Goal: Transaction & Acquisition: Download file/media

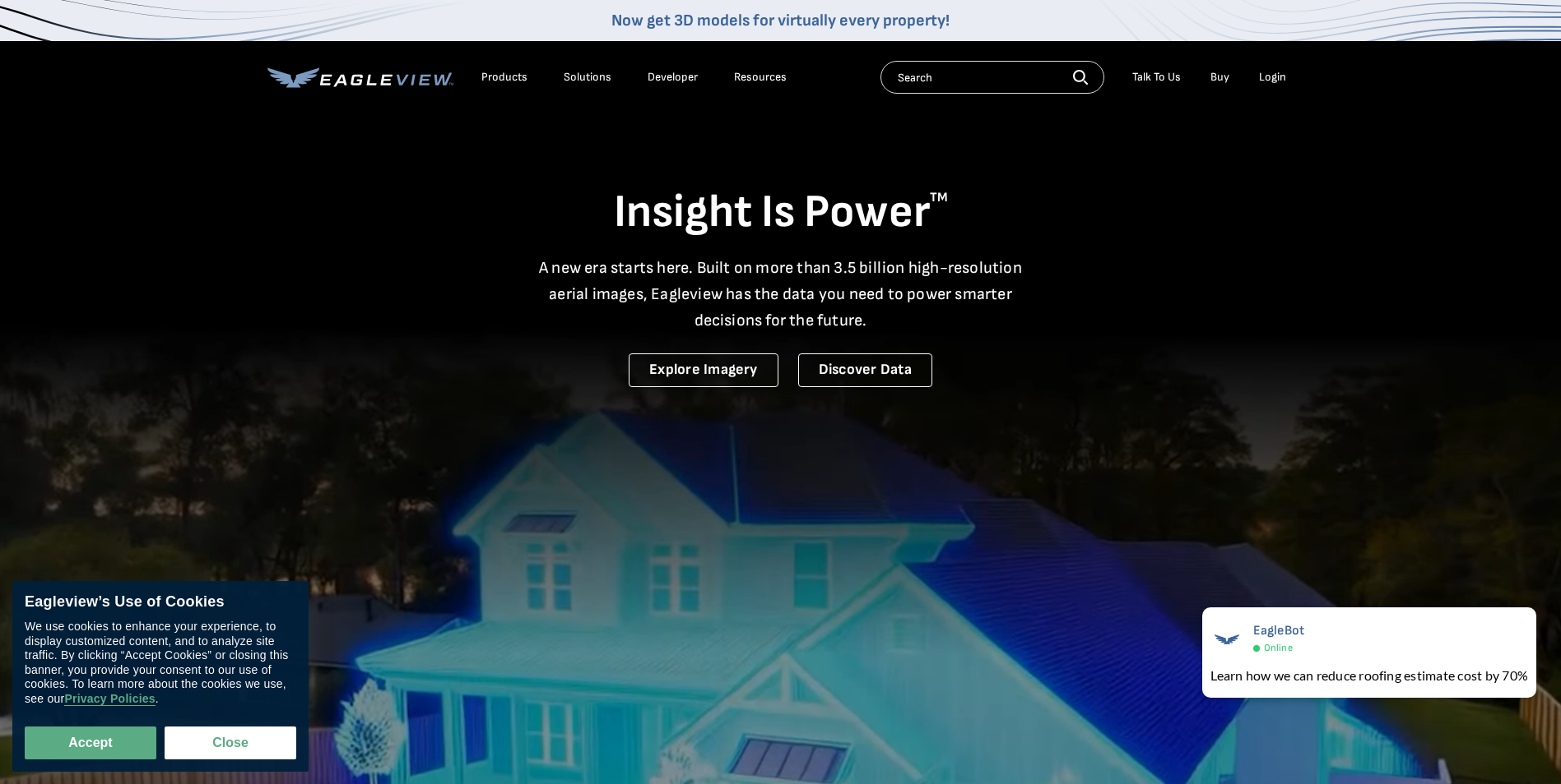
click at [1272, 82] on div "Login" at bounding box center [1271, 77] width 27 height 15
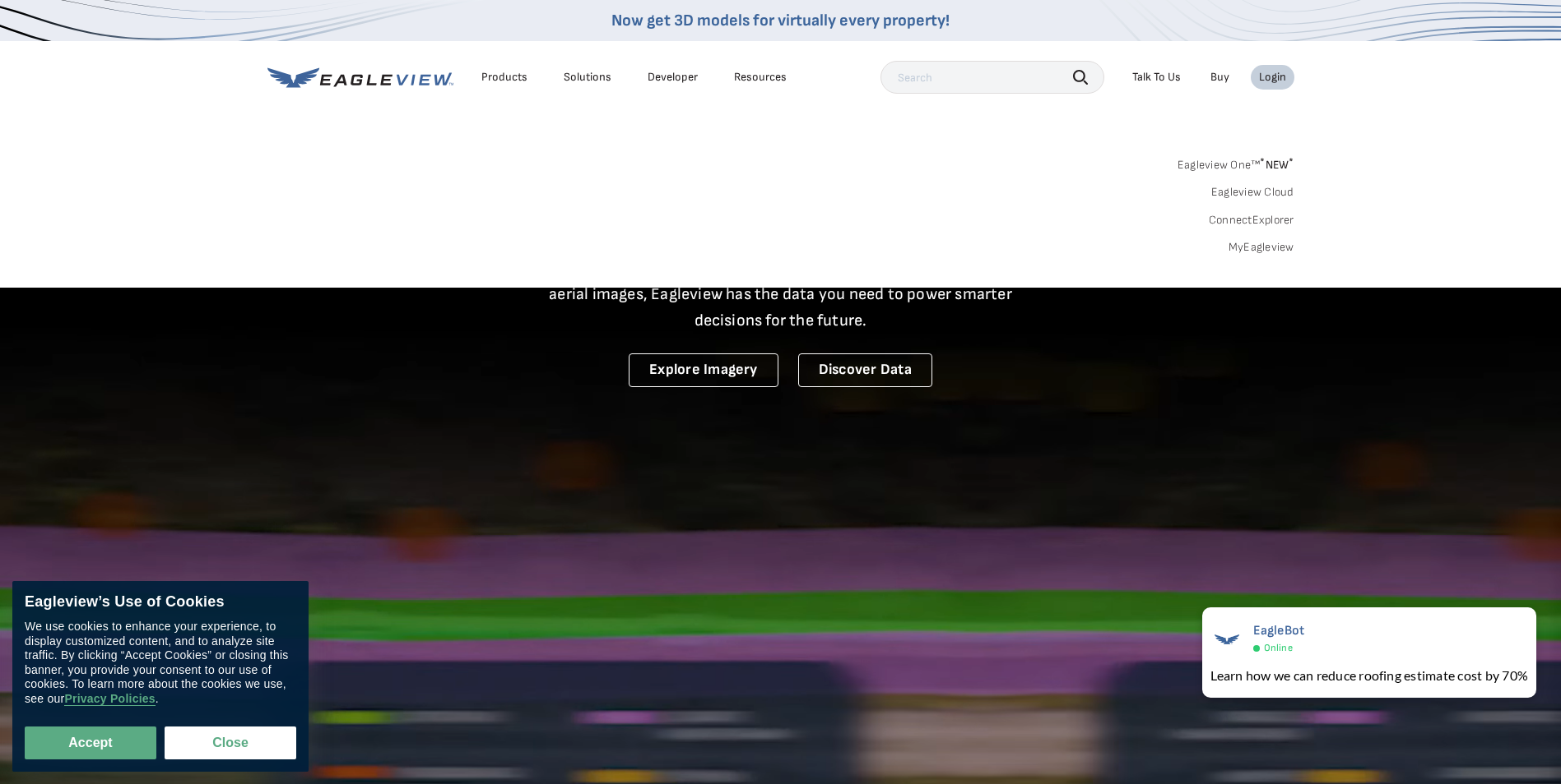
click at [1262, 243] on link "MyEagleview" at bounding box center [1261, 247] width 65 height 15
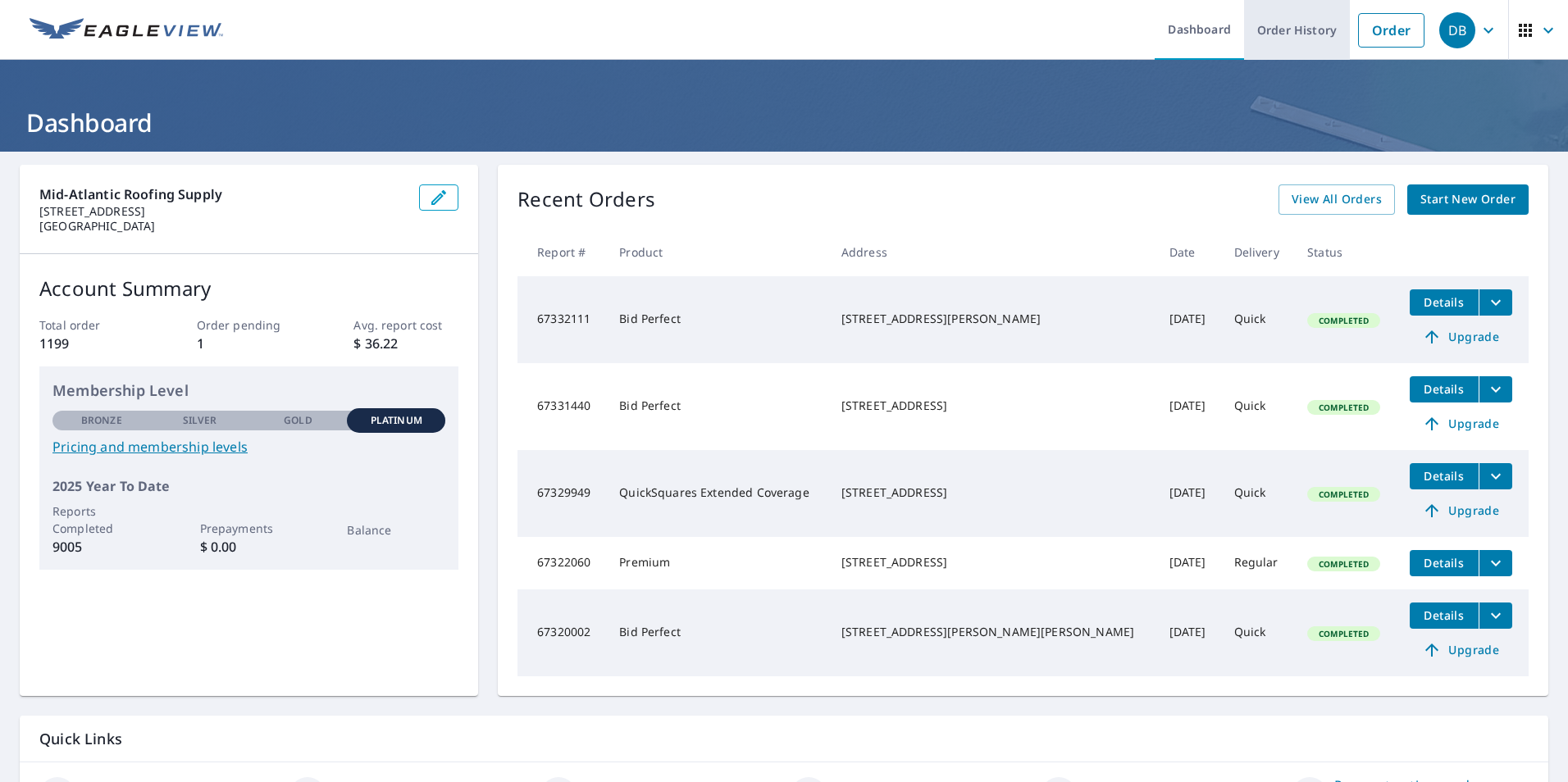
click at [1300, 41] on link "Order History" at bounding box center [1297, 30] width 106 height 60
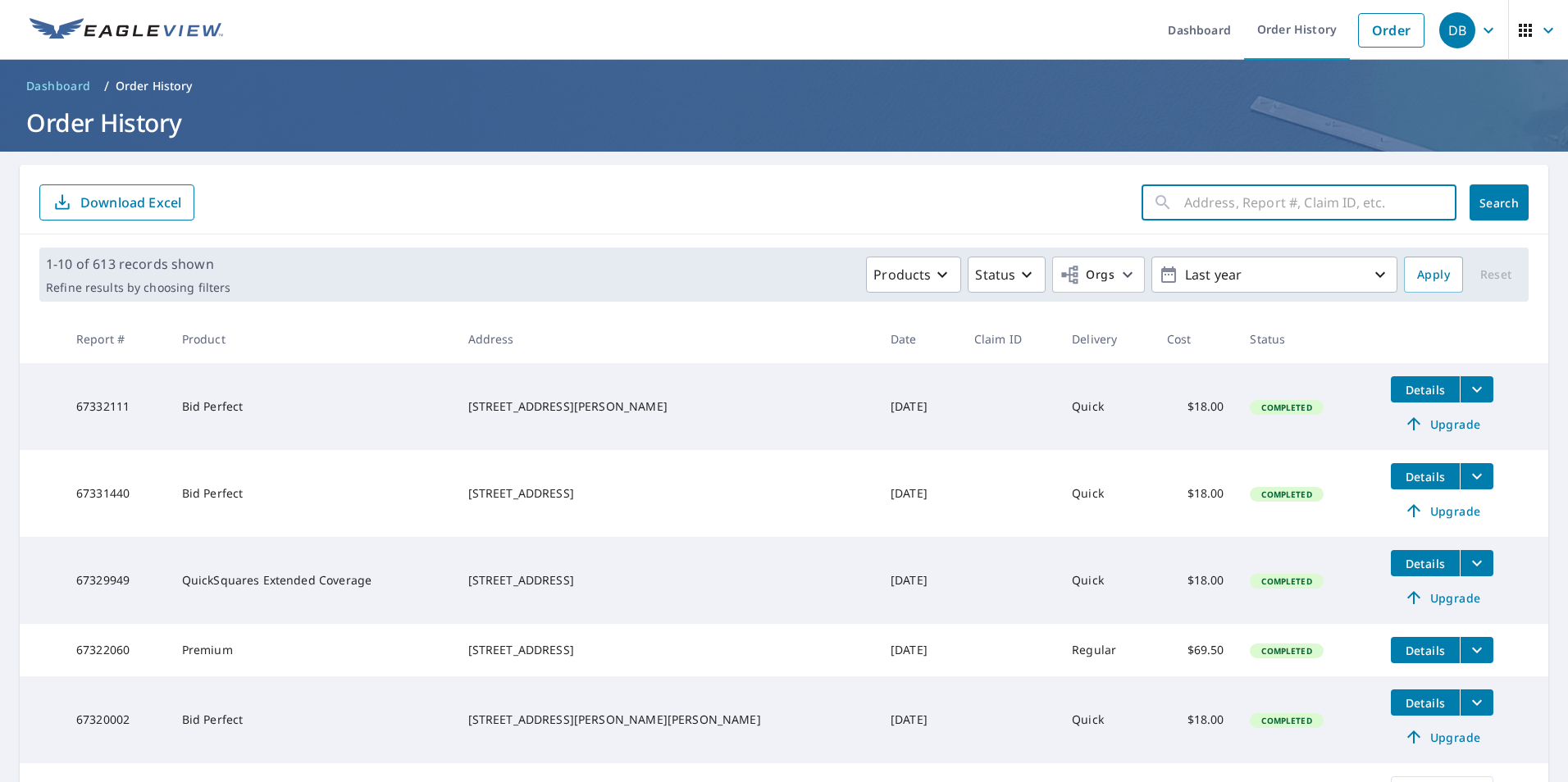
click at [1213, 209] on input "text" at bounding box center [1320, 203] width 272 height 45
type input "67"
click button "Search" at bounding box center [1500, 203] width 59 height 37
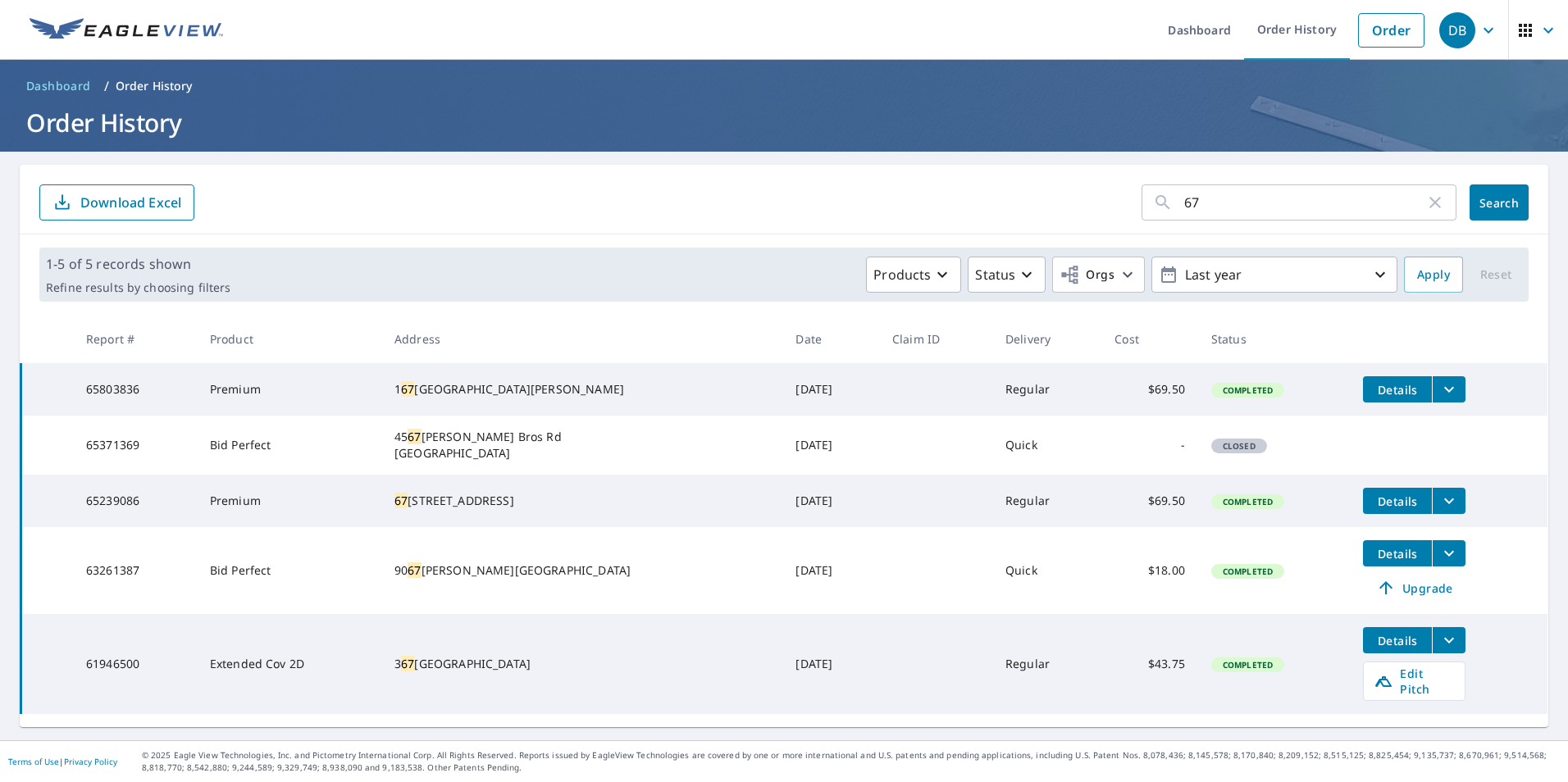
click at [1439, 511] on icon "filesDropdownBtn-65239086" at bounding box center [1449, 501] width 20 height 20
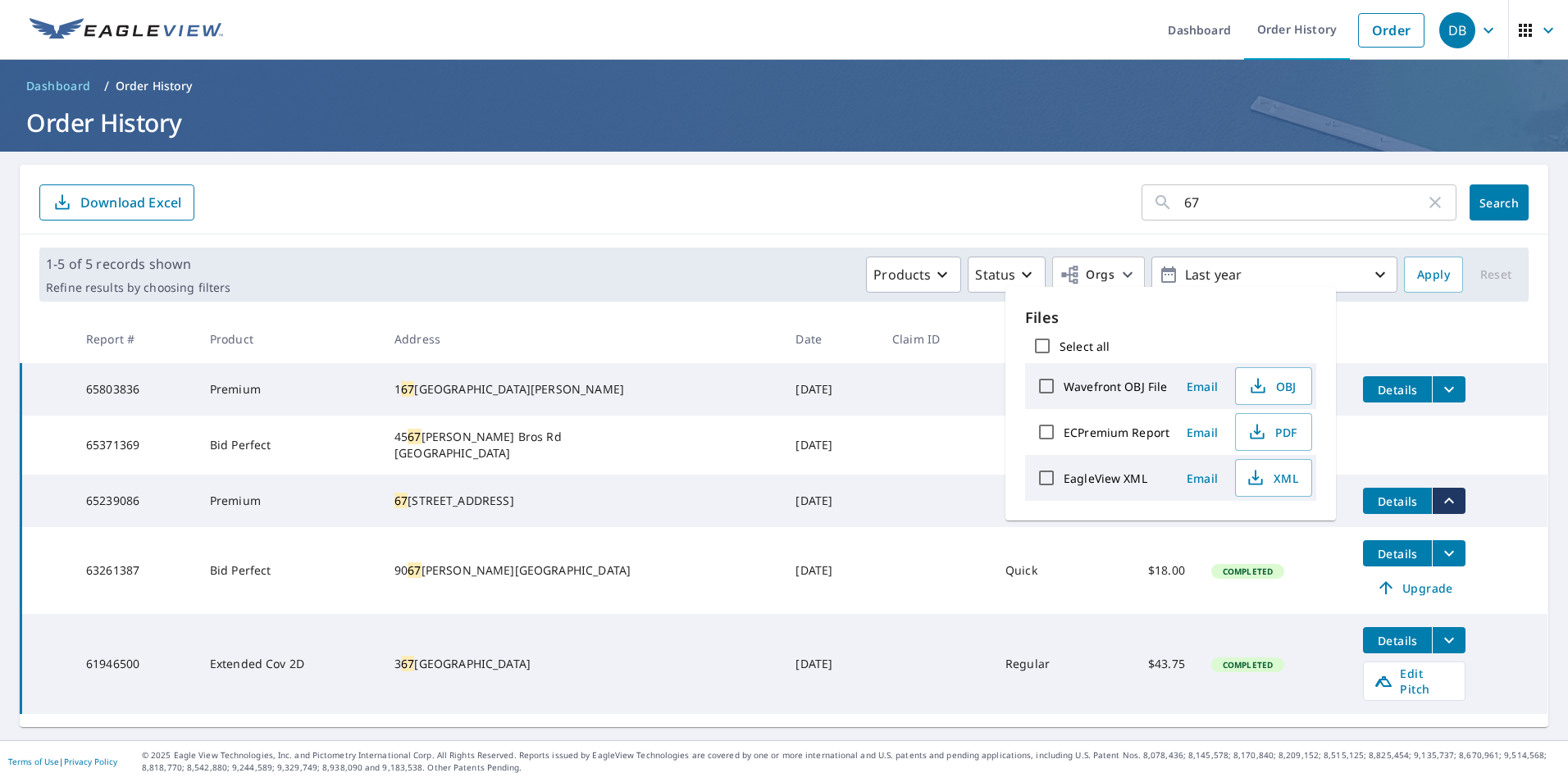
click at [1129, 432] on label "ECPremium Report" at bounding box center [1116, 433] width 106 height 16
click at [1064, 432] on input "ECPremium Report" at bounding box center [1046, 432] width 35 height 35
checkbox input "true"
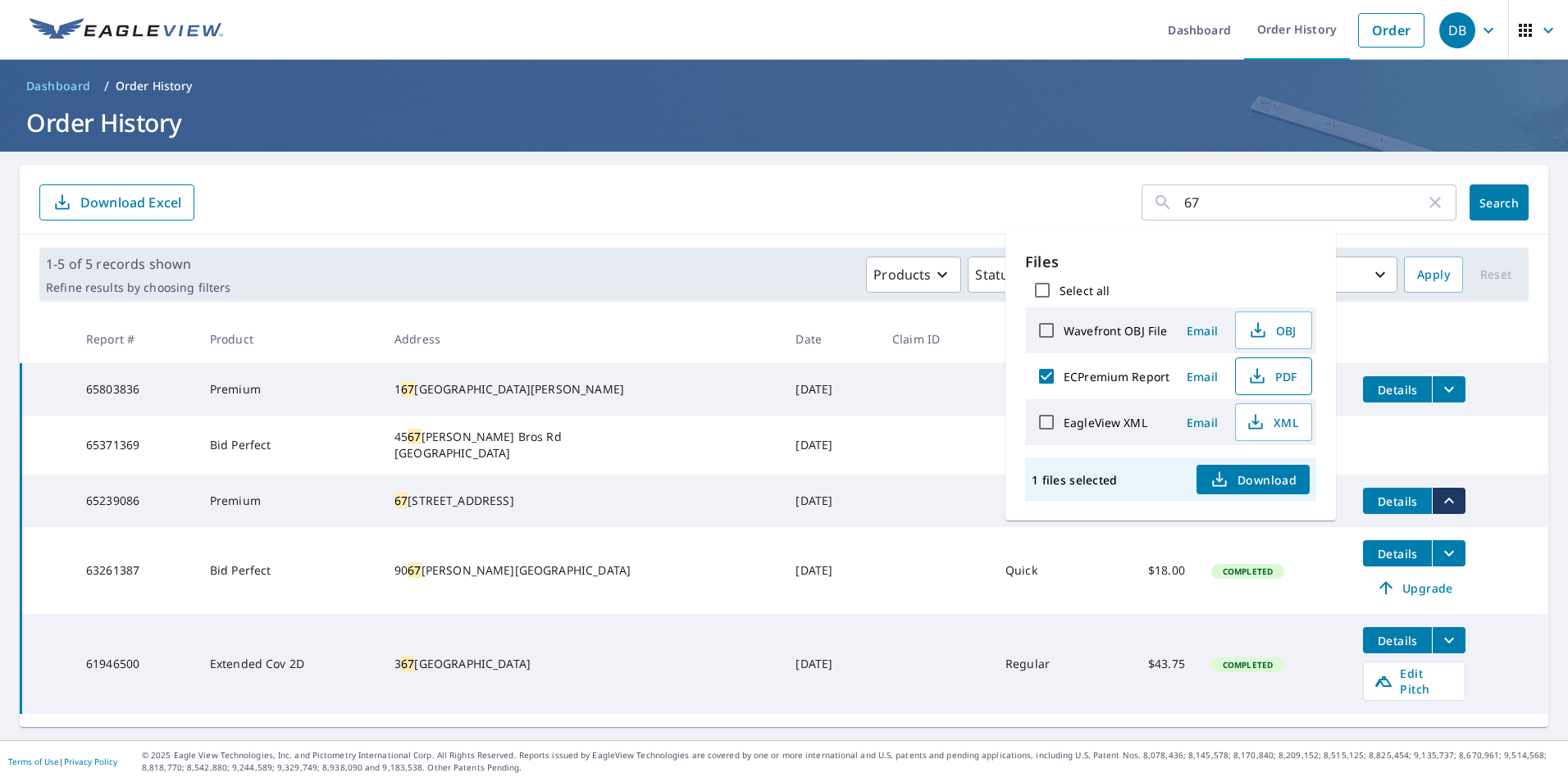
click at [1293, 378] on span "PDF" at bounding box center [1271, 377] width 52 height 20
